Goal: Information Seeking & Learning: Learn about a topic

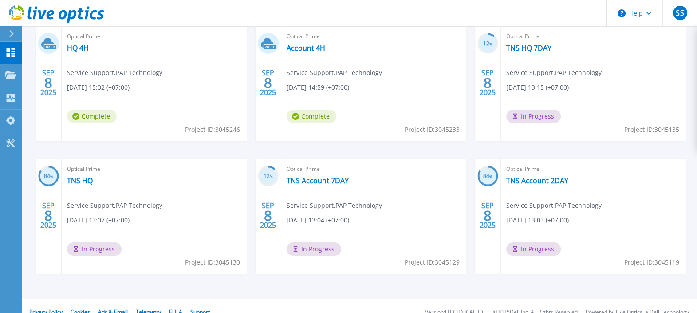
scroll to position [110, 0]
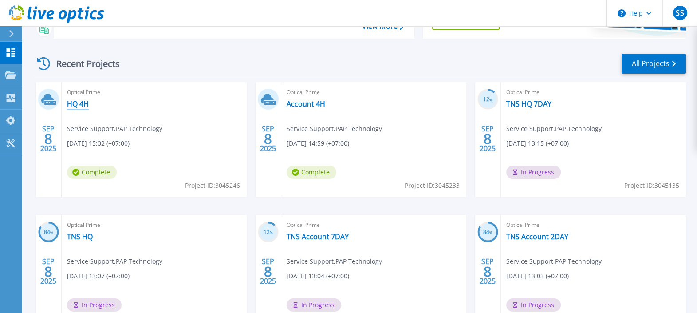
click at [79, 102] on link "HQ 4H" at bounding box center [78, 103] width 22 height 9
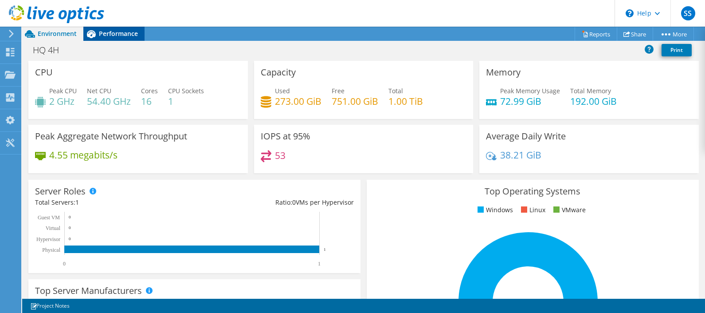
click at [123, 36] on span "Performance" at bounding box center [118, 33] width 39 height 8
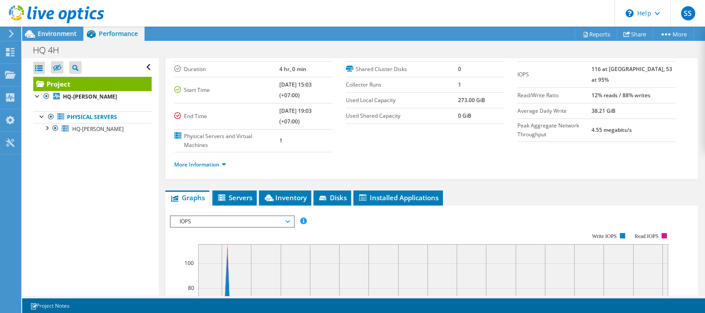
scroll to position [110, 0]
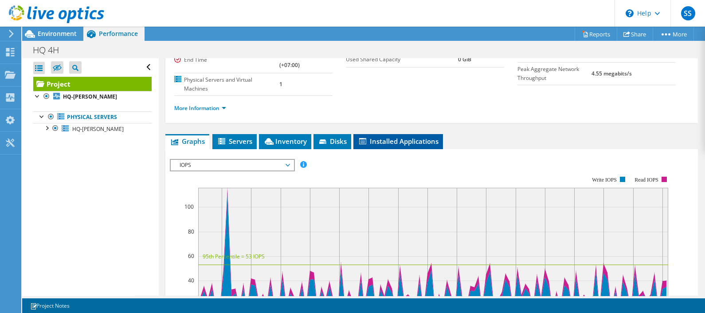
click at [428, 143] on span "Installed Applications" at bounding box center [398, 141] width 81 height 9
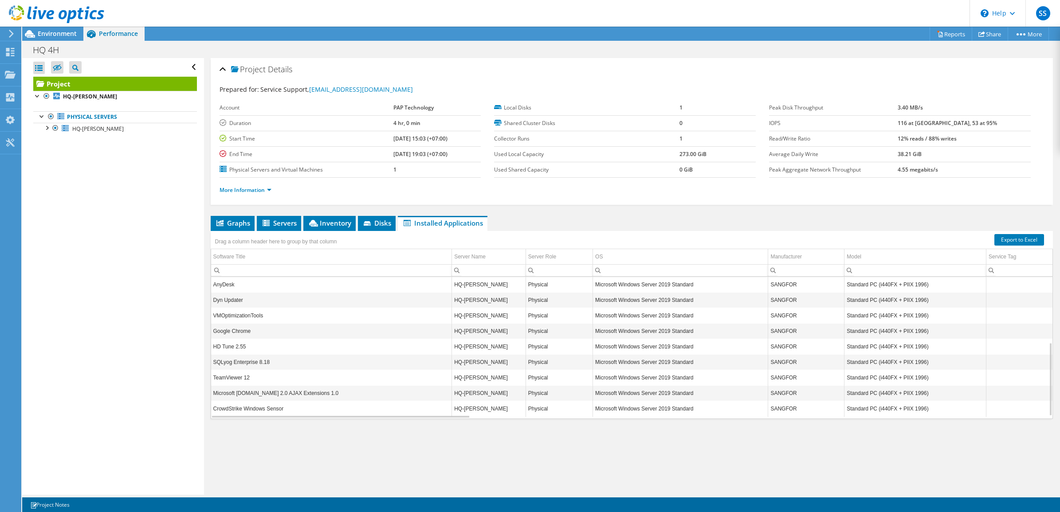
scroll to position [125, 0]
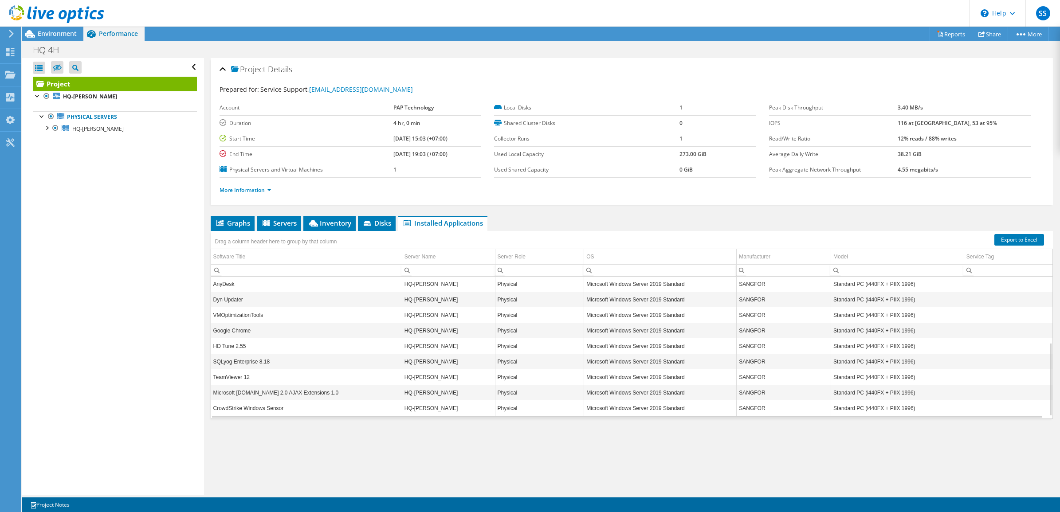
click at [236, 312] on td "VMOptimizationTools" at bounding box center [306, 315] width 191 height 16
click at [243, 312] on td "MySQL Server 5.5" at bounding box center [306, 378] width 191 height 16
click at [223, 312] on td "MySQL Server 5.5" at bounding box center [306, 378] width 191 height 16
click at [243, 312] on td "MySQL Server 5.5" at bounding box center [306, 378] width 191 height 16
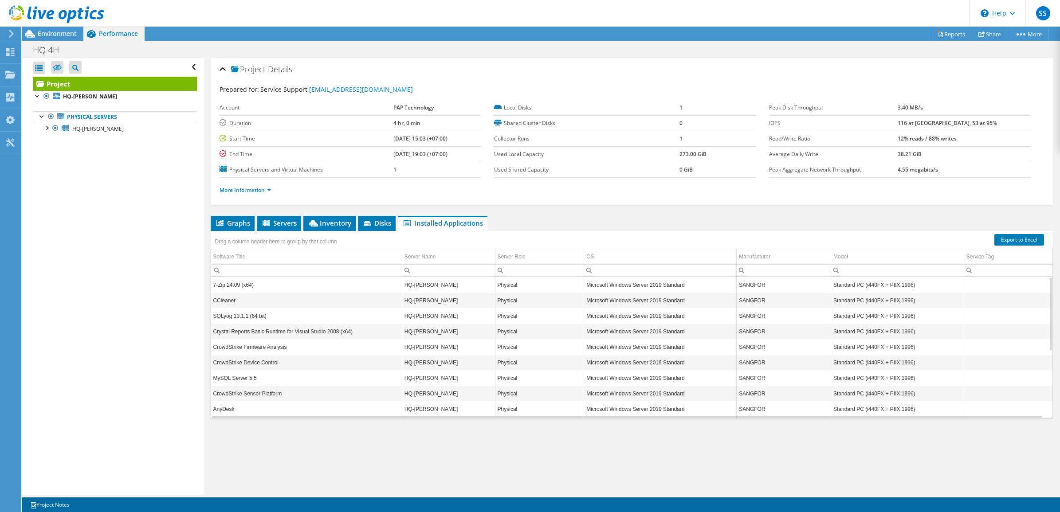
click at [114, 169] on div "Open All Close All Hide Excluded Nodes Project Tree Filter" at bounding box center [112, 276] width 181 height 437
click at [148, 266] on div "Open All Close All Hide Excluded Nodes Project Tree Filter" at bounding box center [112, 276] width 181 height 437
click at [80, 131] on span "HQ-HOFF" at bounding box center [97, 129] width 51 height 8
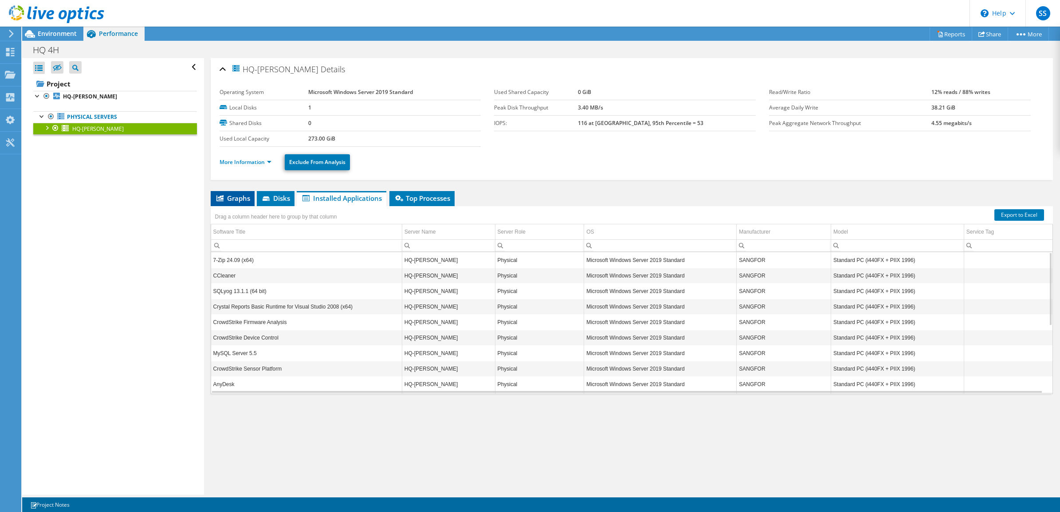
click at [236, 197] on span "Graphs" at bounding box center [232, 198] width 35 height 9
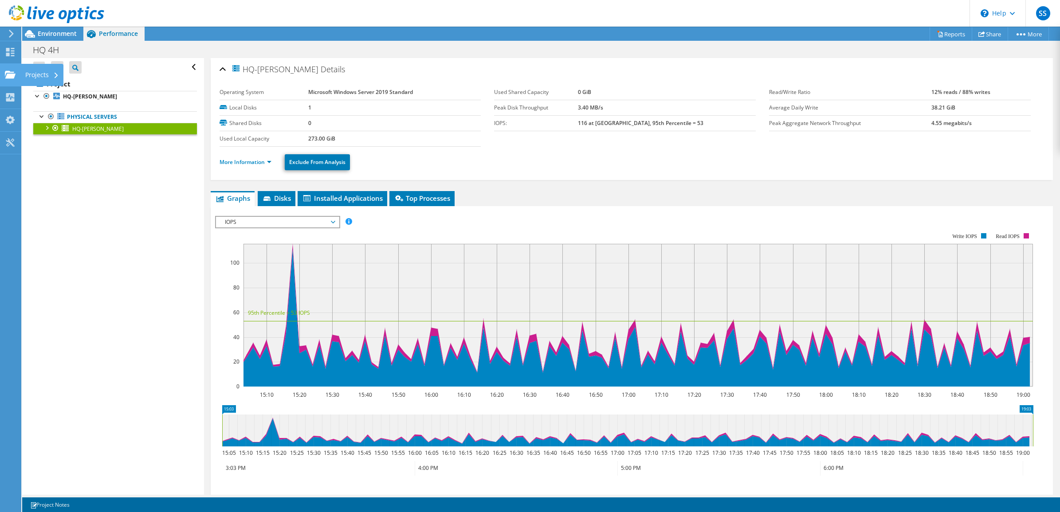
click at [32, 75] on div "Projects" at bounding box center [42, 75] width 43 height 22
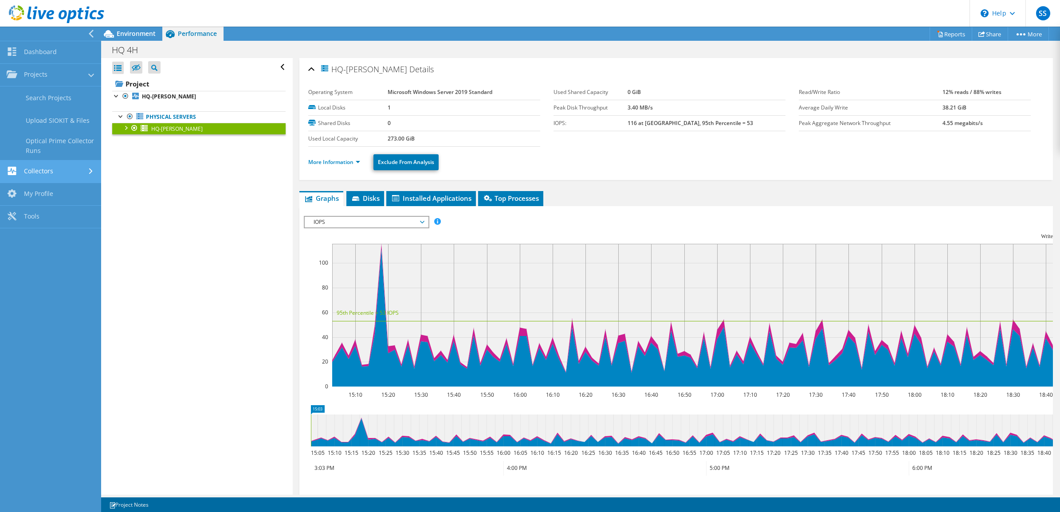
click at [70, 171] on link "Collectors" at bounding box center [50, 172] width 101 height 23
click at [69, 72] on link "Projects" at bounding box center [50, 75] width 101 height 23
click at [61, 100] on link "Search Projects" at bounding box center [50, 98] width 101 height 23
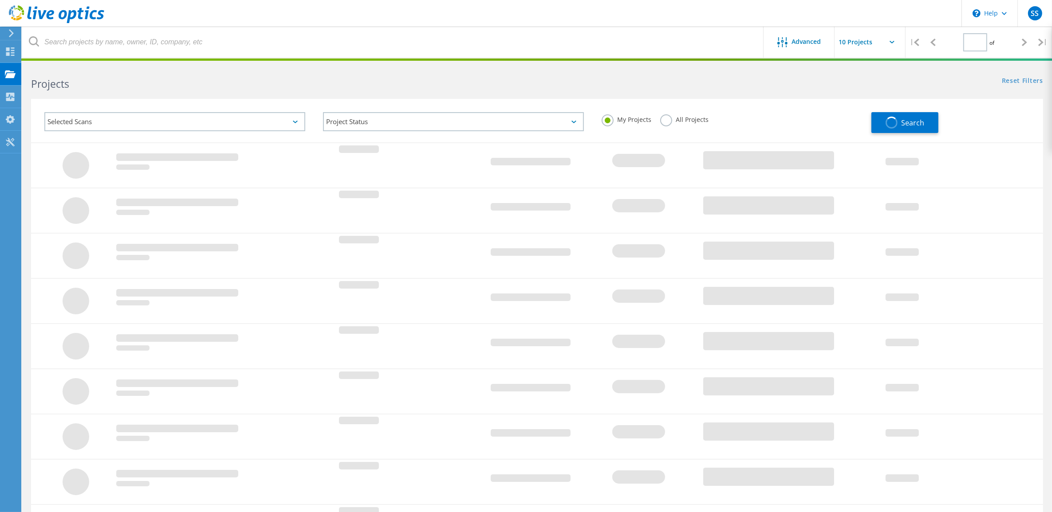
type input "1"
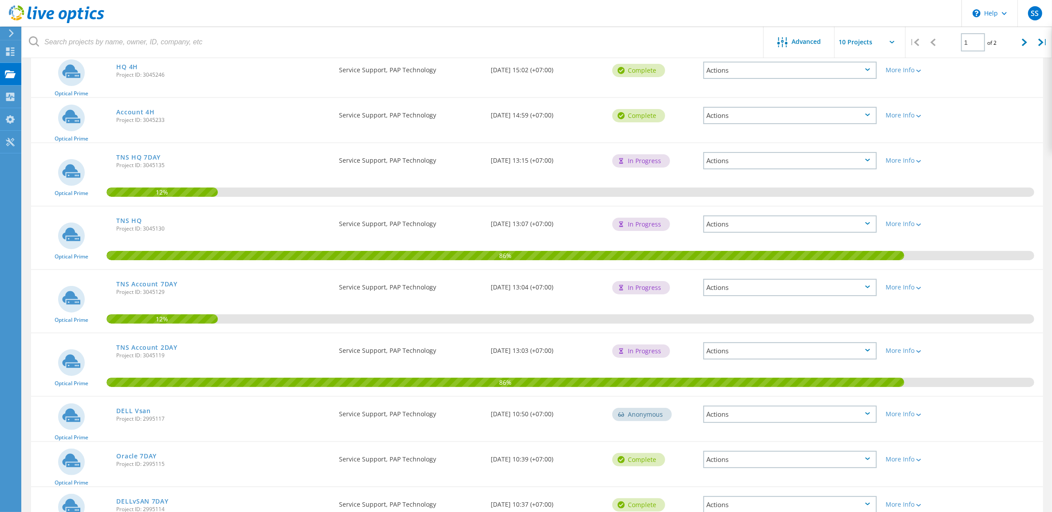
scroll to position [55, 0]
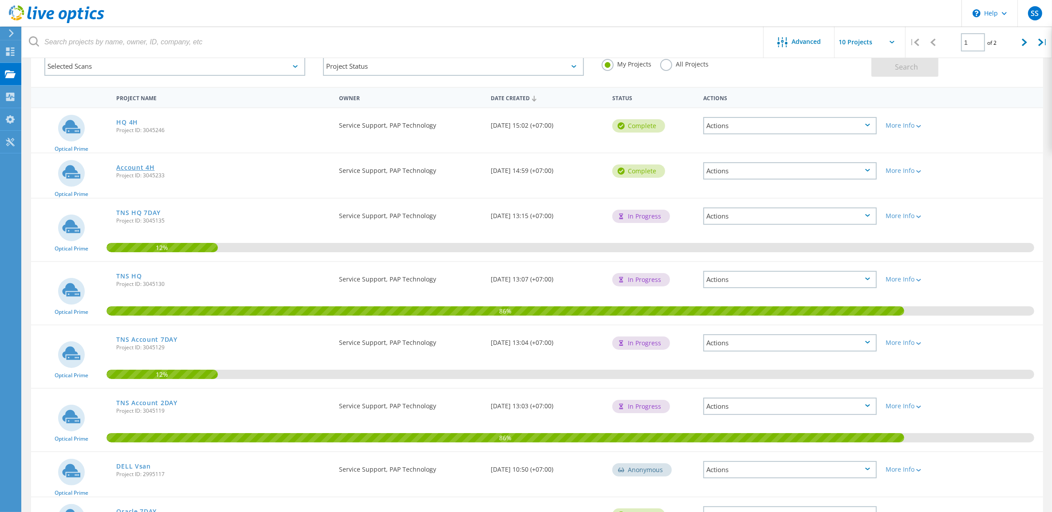
click at [134, 165] on link "Account 4H" at bounding box center [135, 168] width 38 height 6
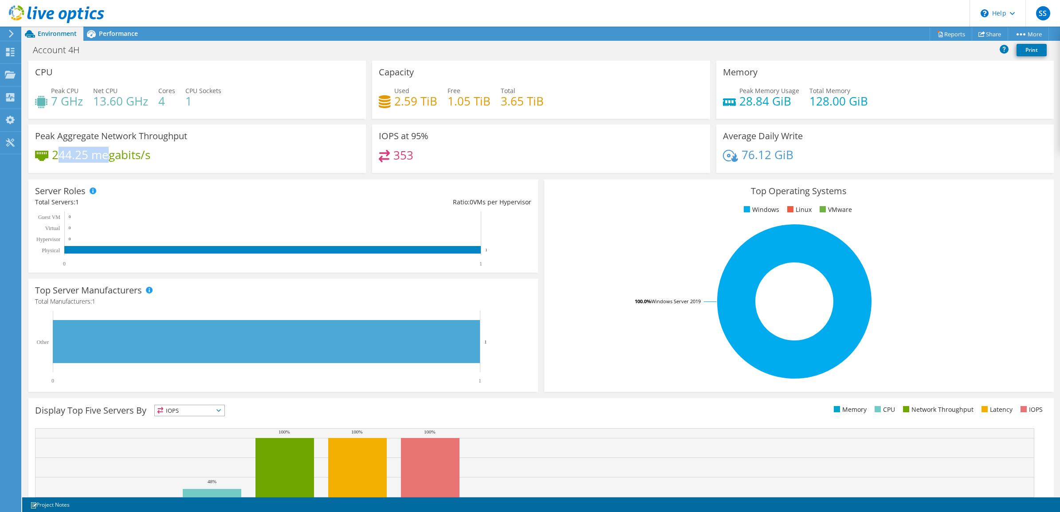
drag, startPoint x: 56, startPoint y: 158, endPoint x: 106, endPoint y: 158, distance: 50.1
click at [106, 158] on h4 "244.25 megabits/s" at bounding box center [101, 155] width 98 height 10
drag, startPoint x: 106, startPoint y: 158, endPoint x: 216, endPoint y: 142, distance: 110.4
click at [216, 142] on div "Peak Aggregate Network Throughput 244.25 megabits/s" at bounding box center [197, 149] width 338 height 48
drag, startPoint x: 52, startPoint y: 160, endPoint x: 87, endPoint y: 158, distance: 34.7
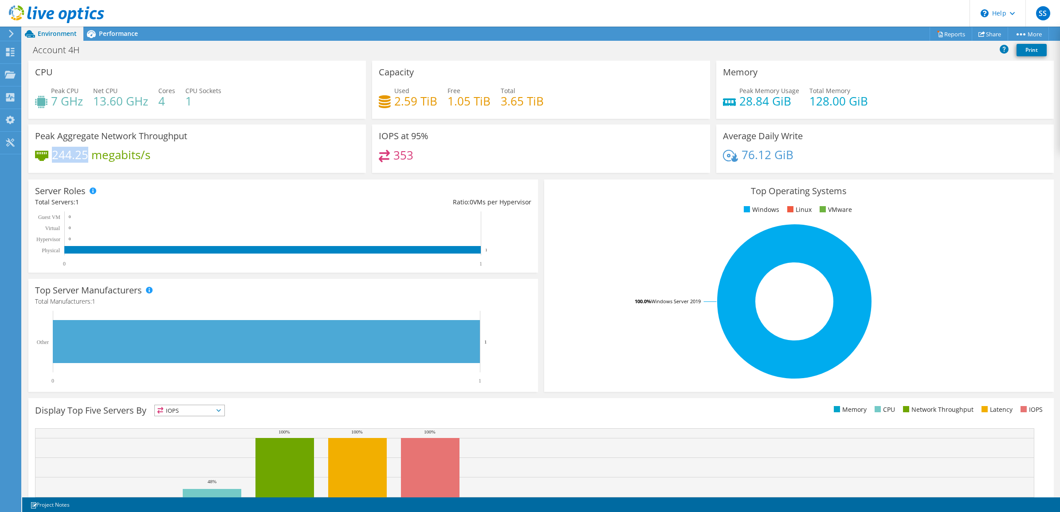
click at [87, 158] on h4 "244.25 megabits/s" at bounding box center [101, 155] width 98 height 10
click at [110, 35] on span "Performance" at bounding box center [118, 33] width 39 height 8
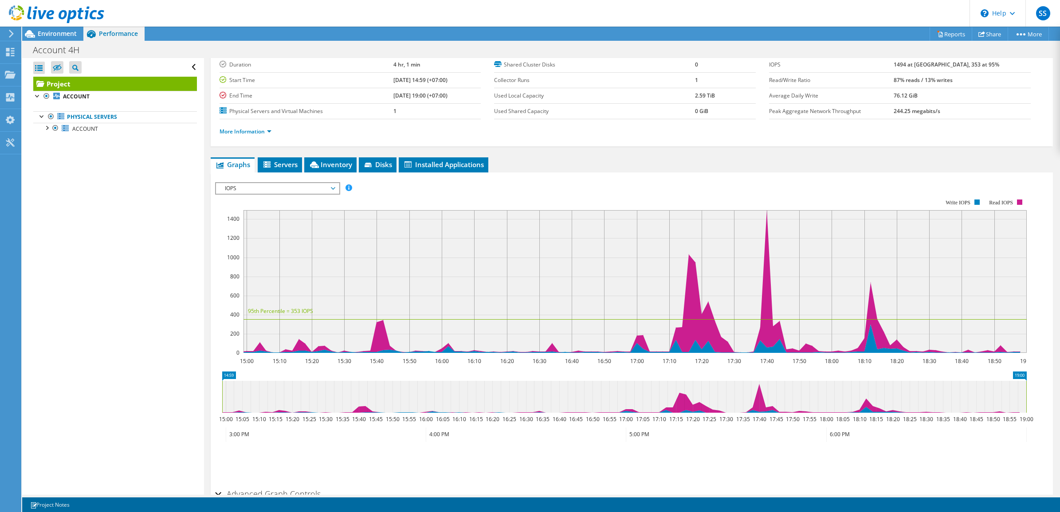
scroll to position [110, 0]
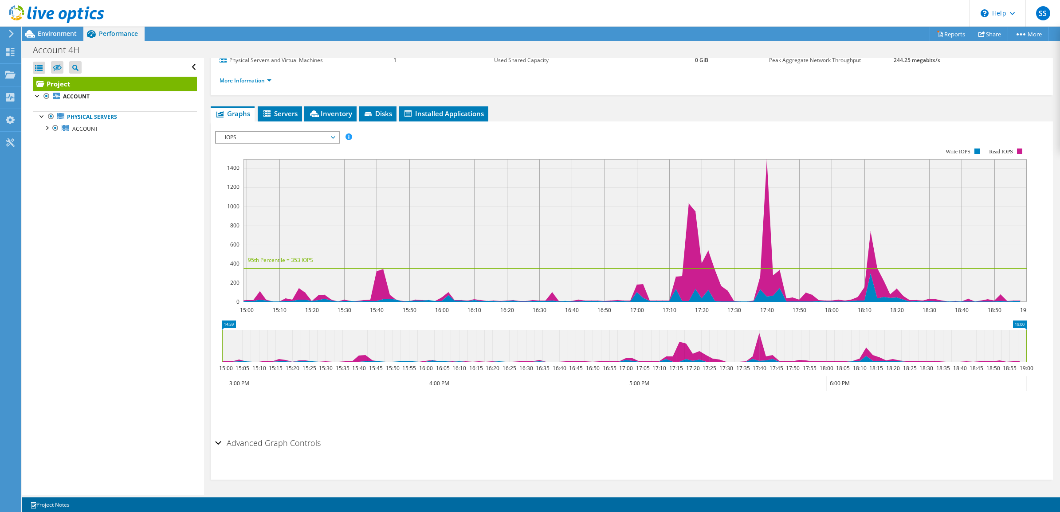
click at [294, 142] on div "IOPS IOPS Disk Throughput IO Size Latency Queue Depth CPU Percentage Memory Pag…" at bounding box center [277, 137] width 125 height 12
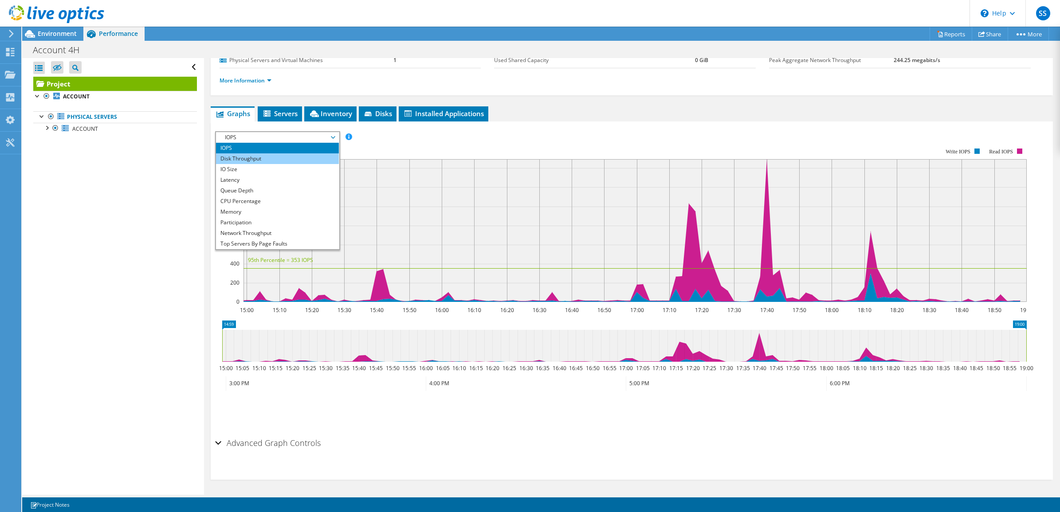
click at [263, 161] on li "Disk Throughput" at bounding box center [277, 159] width 123 height 11
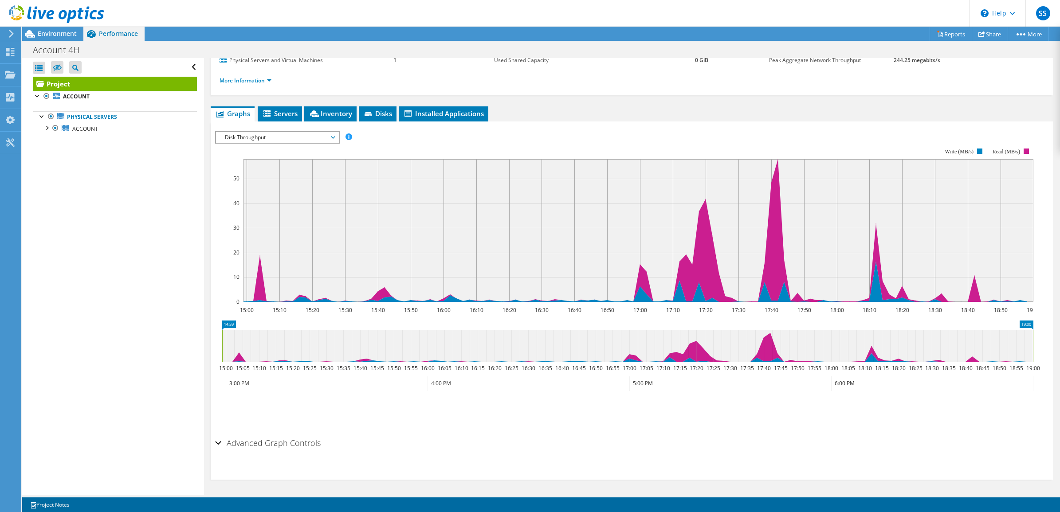
click at [278, 442] on h2 "Advanced Graph Controls" at bounding box center [268, 443] width 106 height 18
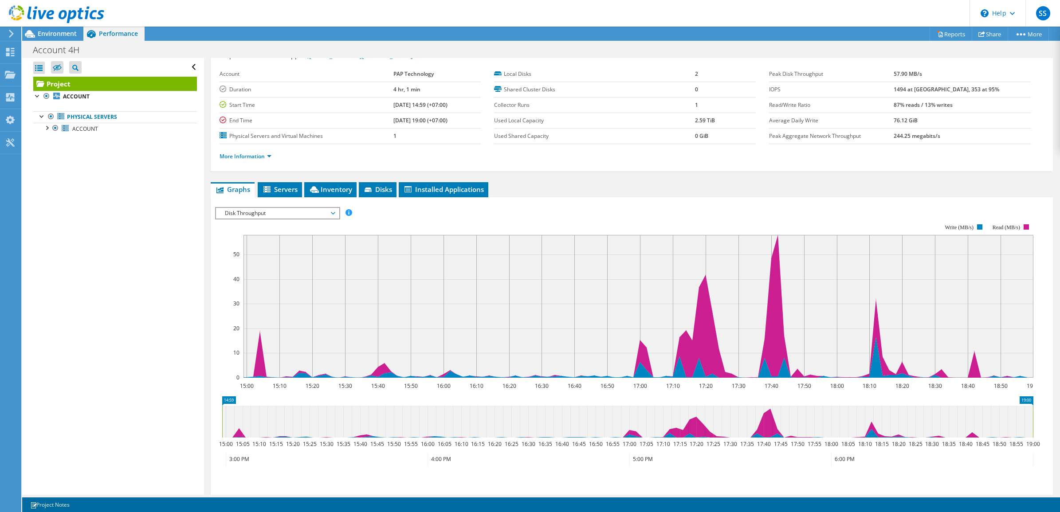
scroll to position [0, 0]
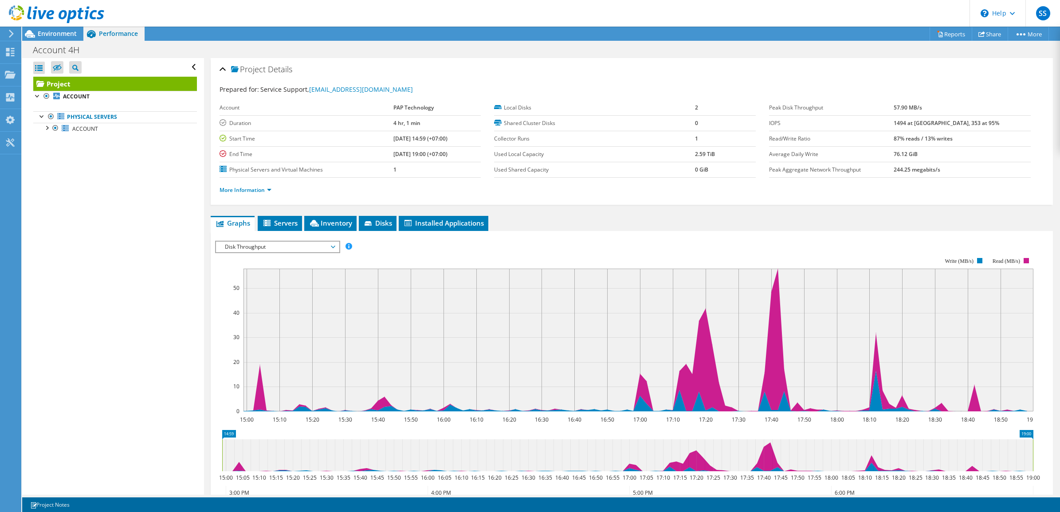
click at [537, 256] on rect at bounding box center [624, 334] width 819 height 177
click at [37, 76] on div "Projects" at bounding box center [42, 75] width 43 height 22
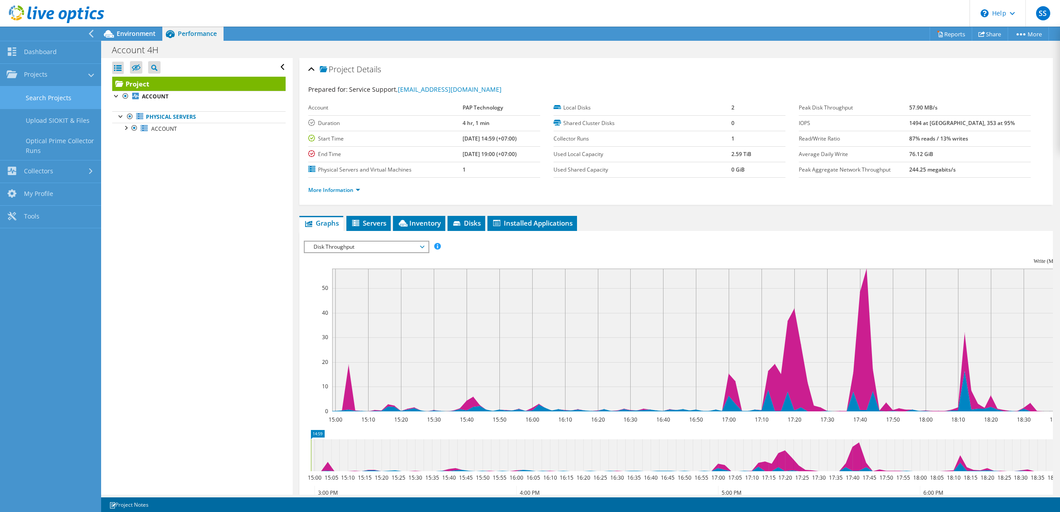
click at [39, 102] on link "Search Projects" at bounding box center [50, 98] width 101 height 23
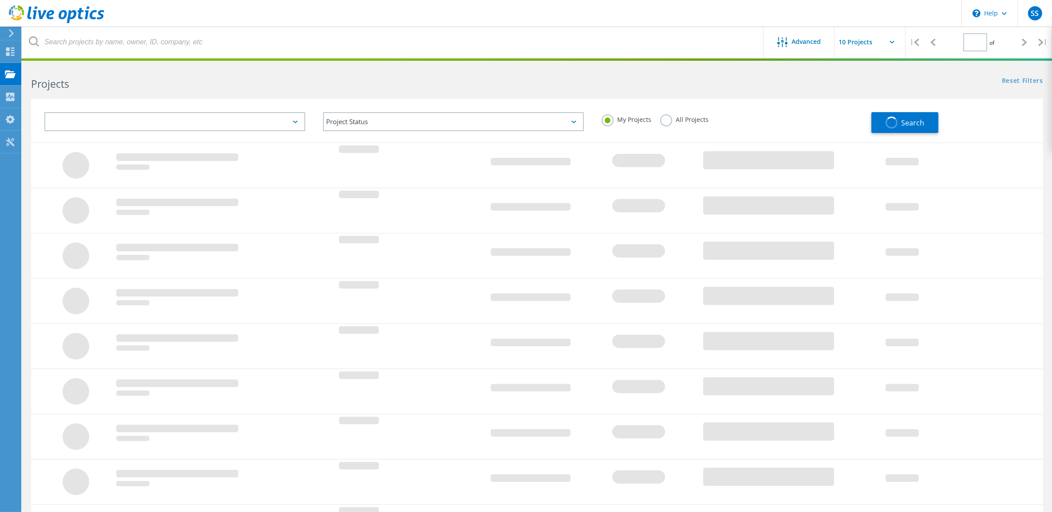
type input "1"
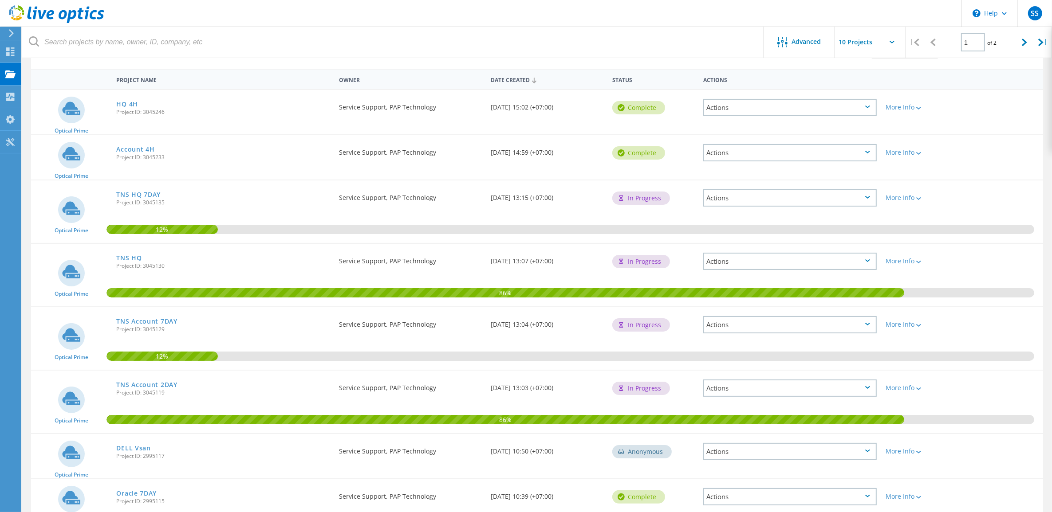
scroll to position [55, 0]
